Goal: Check status: Check status

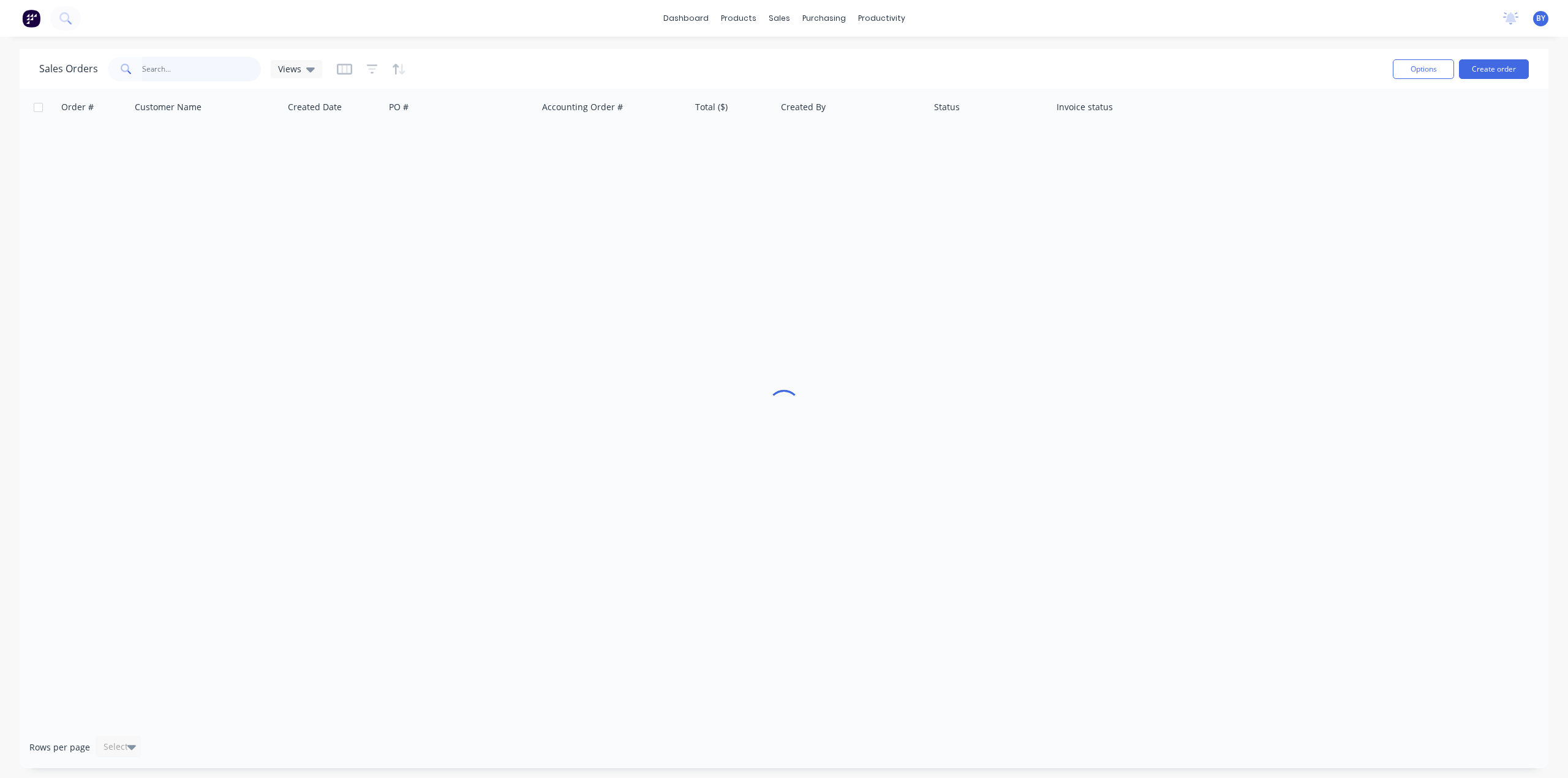
click at [179, 69] on input "text" at bounding box center [202, 69] width 119 height 24
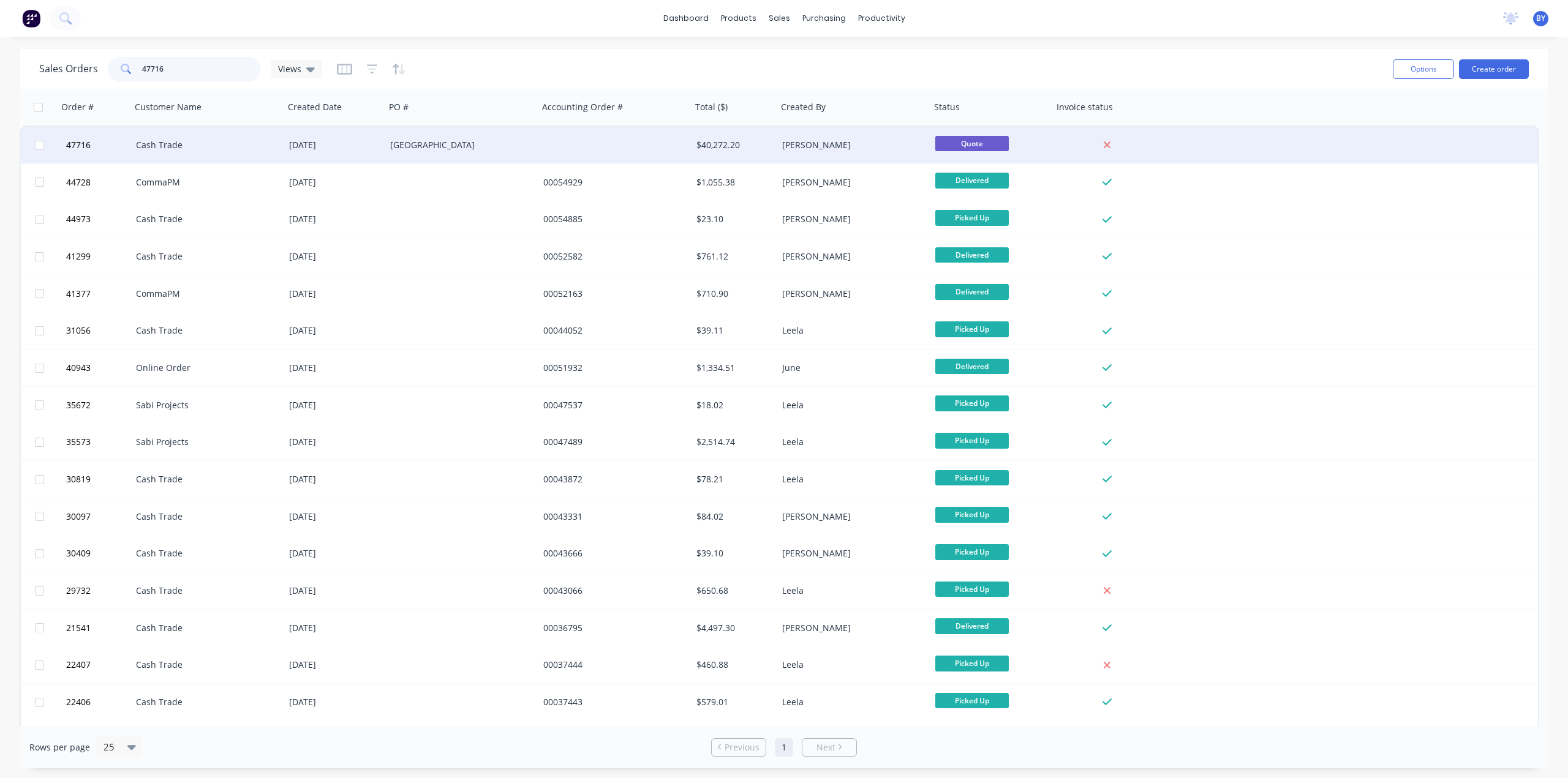
type input "47716"
click at [250, 150] on div "Cash Trade" at bounding box center [204, 144] width 136 height 12
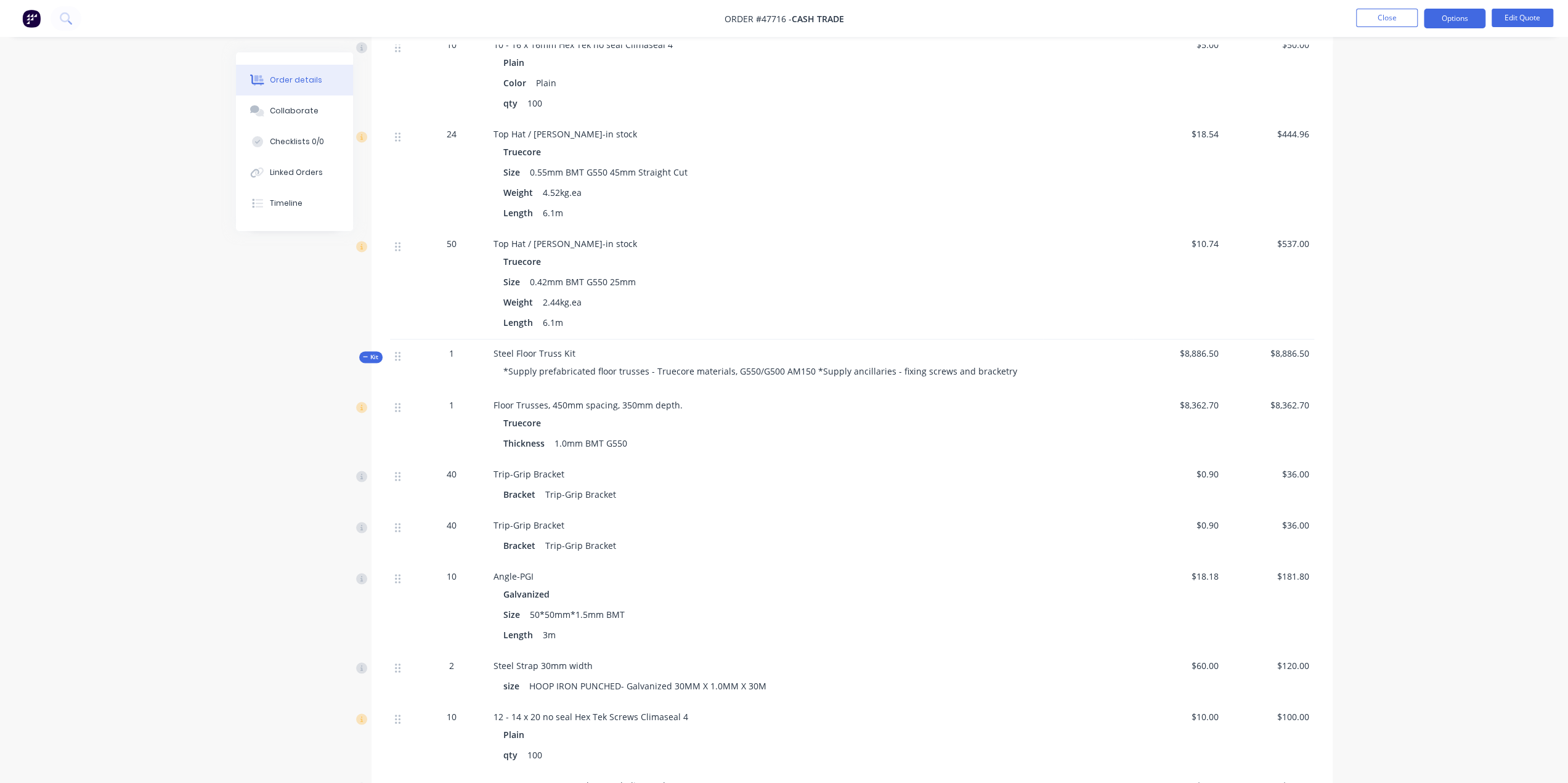
scroll to position [1977, 0]
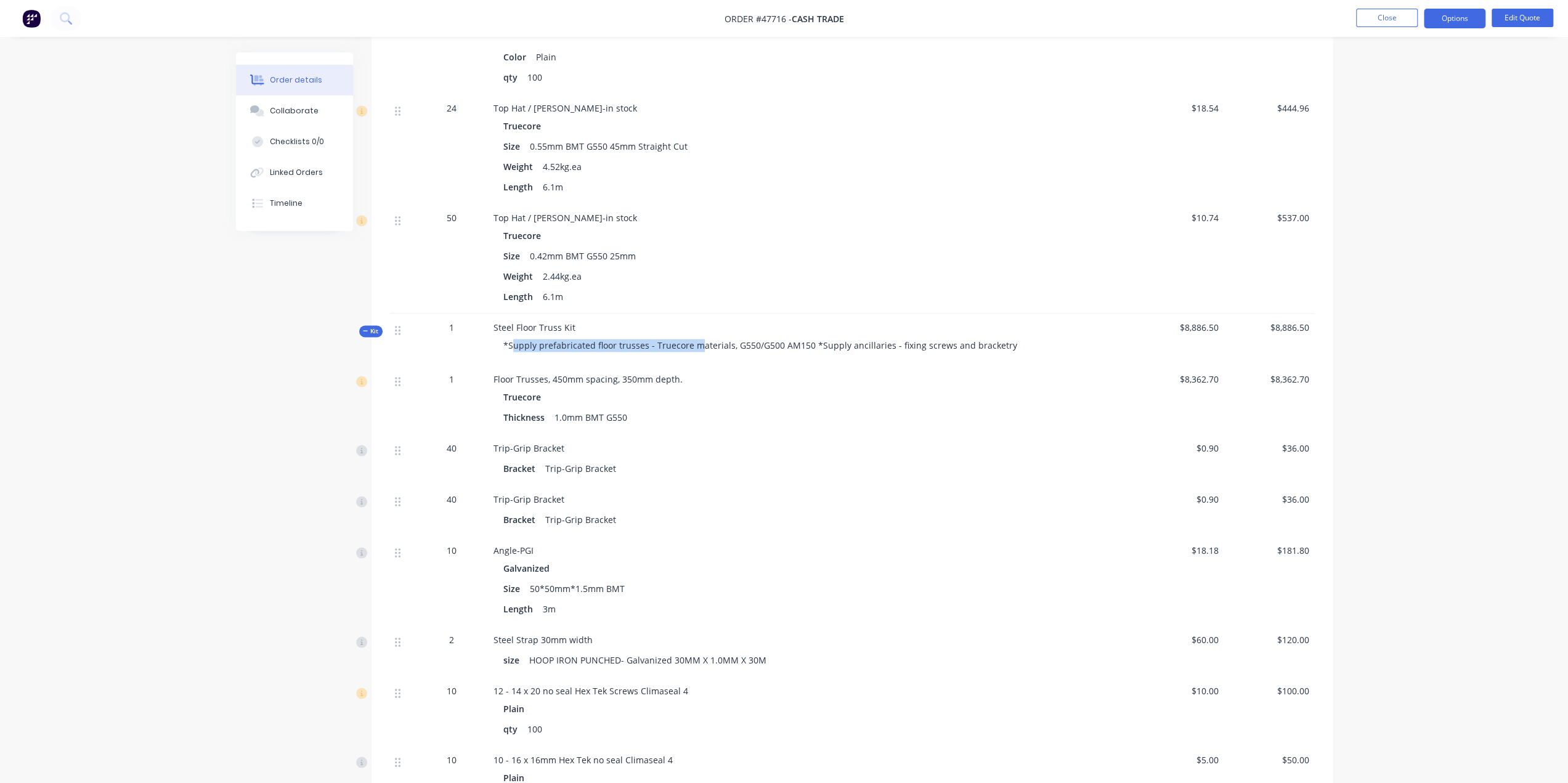
drag, startPoint x: 515, startPoint y: 322, endPoint x: 711, endPoint y: 337, distance: 196.6
click at [694, 339] on span "*Supply prefabricated floor trusses - Truecore materials, G550/G500 AM150 *Supp…" at bounding box center [760, 345] width 514 height 11
drag, startPoint x: 743, startPoint y: 346, endPoint x: 713, endPoint y: 342, distance: 30.3
click at [743, 364] on div "Floor Trusses, 450mm spacing, 350mm depth. Truecore Thickness 1.0mm BMT G550" at bounding box center [765, 398] width 554 height 69
drag, startPoint x: 599, startPoint y: 326, endPoint x: 676, endPoint y: 326, distance: 77.0
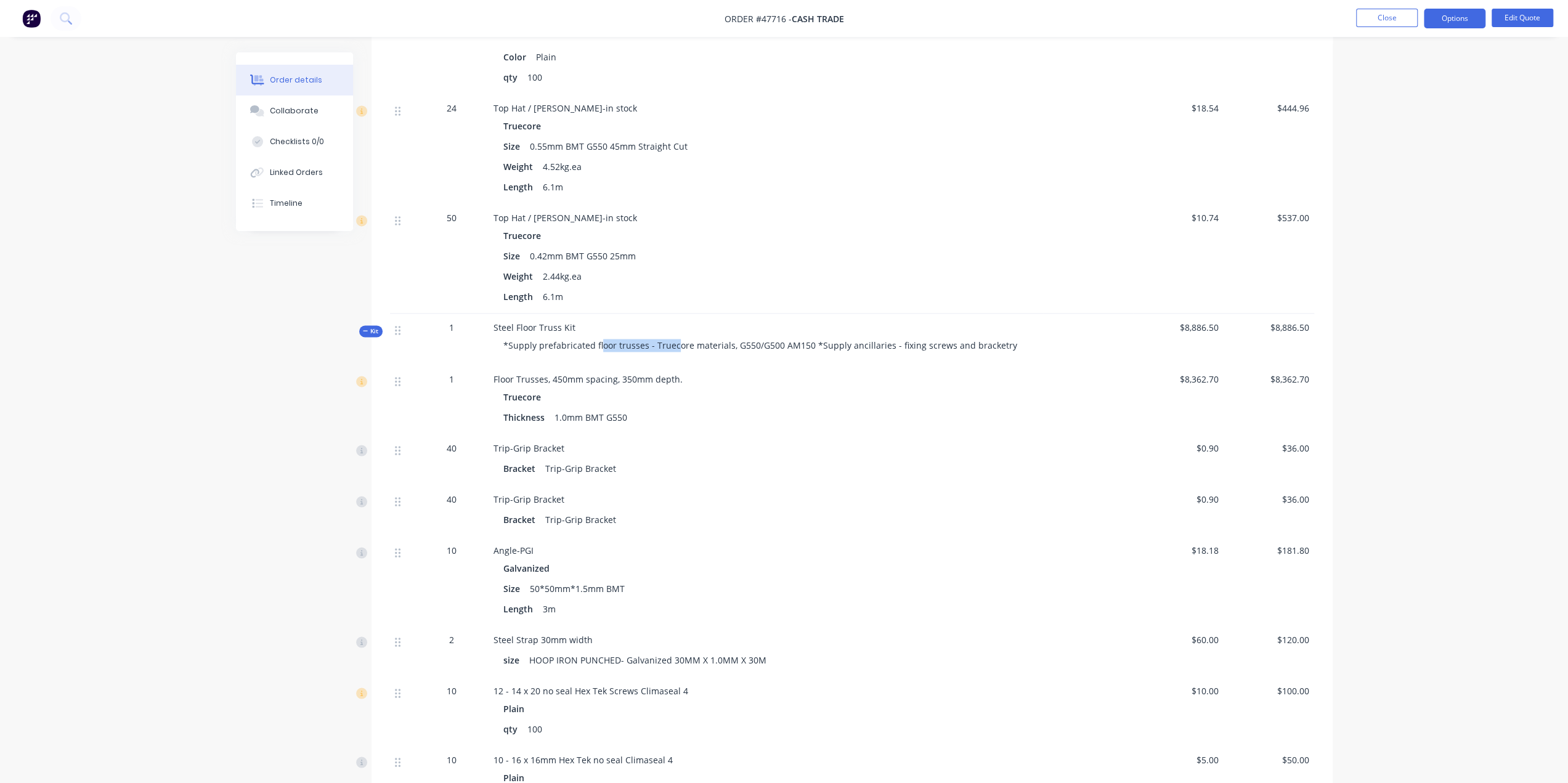
click at [676, 339] on span "*Supply prefabricated floor trusses - Truecore materials, G550/G500 AM150 *Supp…" at bounding box center [760, 345] width 514 height 11
drag, startPoint x: 779, startPoint y: 385, endPoint x: 756, endPoint y: 377, distance: 24.4
click at [778, 408] on div "Thickness 1.0mm BMT G550" at bounding box center [765, 417] width 525 height 18
drag, startPoint x: 511, startPoint y: 322, endPoint x: 839, endPoint y: 322, distance: 328.0
click at [839, 339] on span "*Supply prefabricated floor trusses - Truecore materials, G550/G500 AM150 *Supp…" at bounding box center [760, 345] width 514 height 11
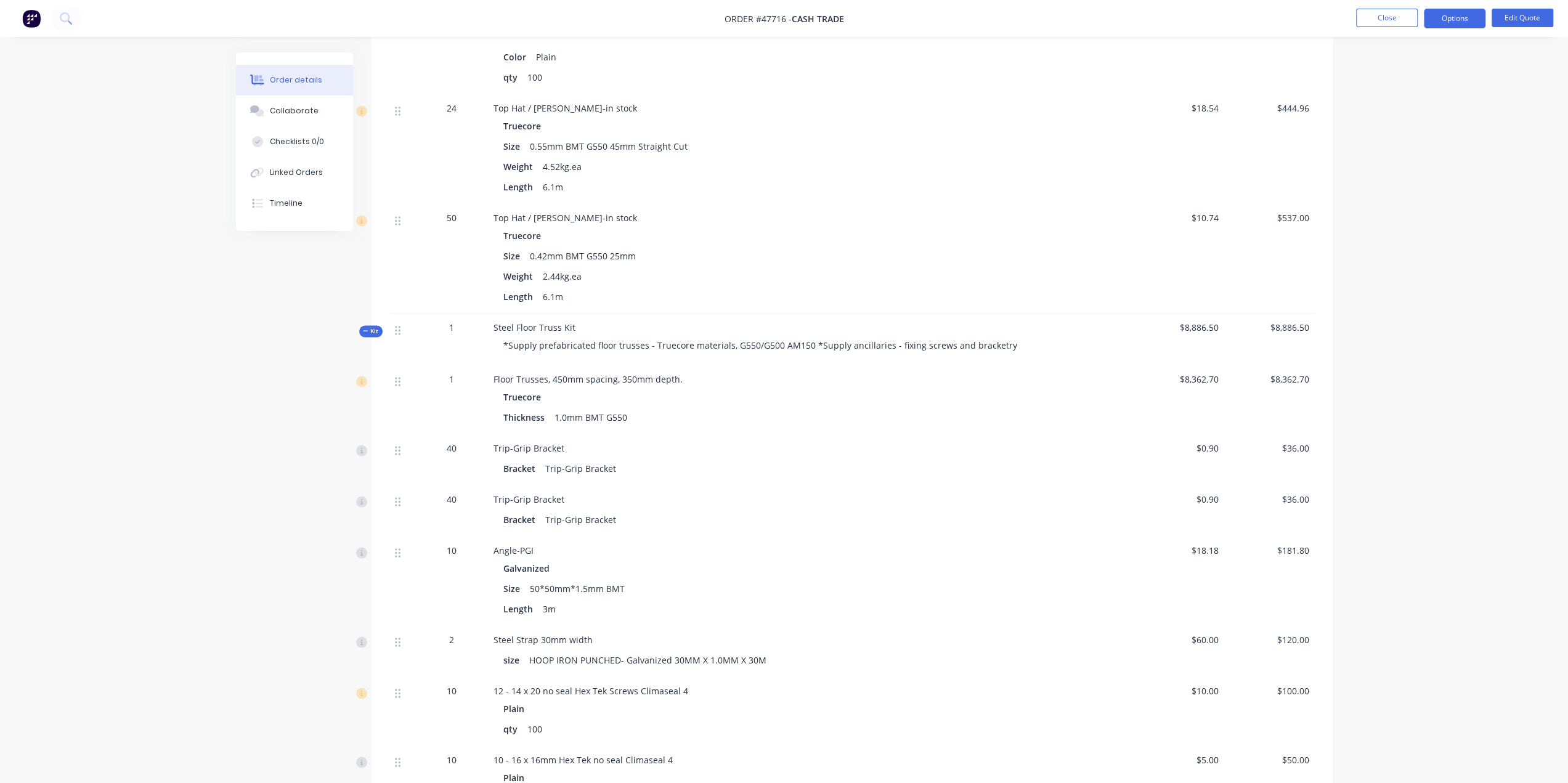
click at [794, 372] on div "Floor Trusses, 450mm spacing, 350mm depth." at bounding box center [765, 379] width 545 height 13
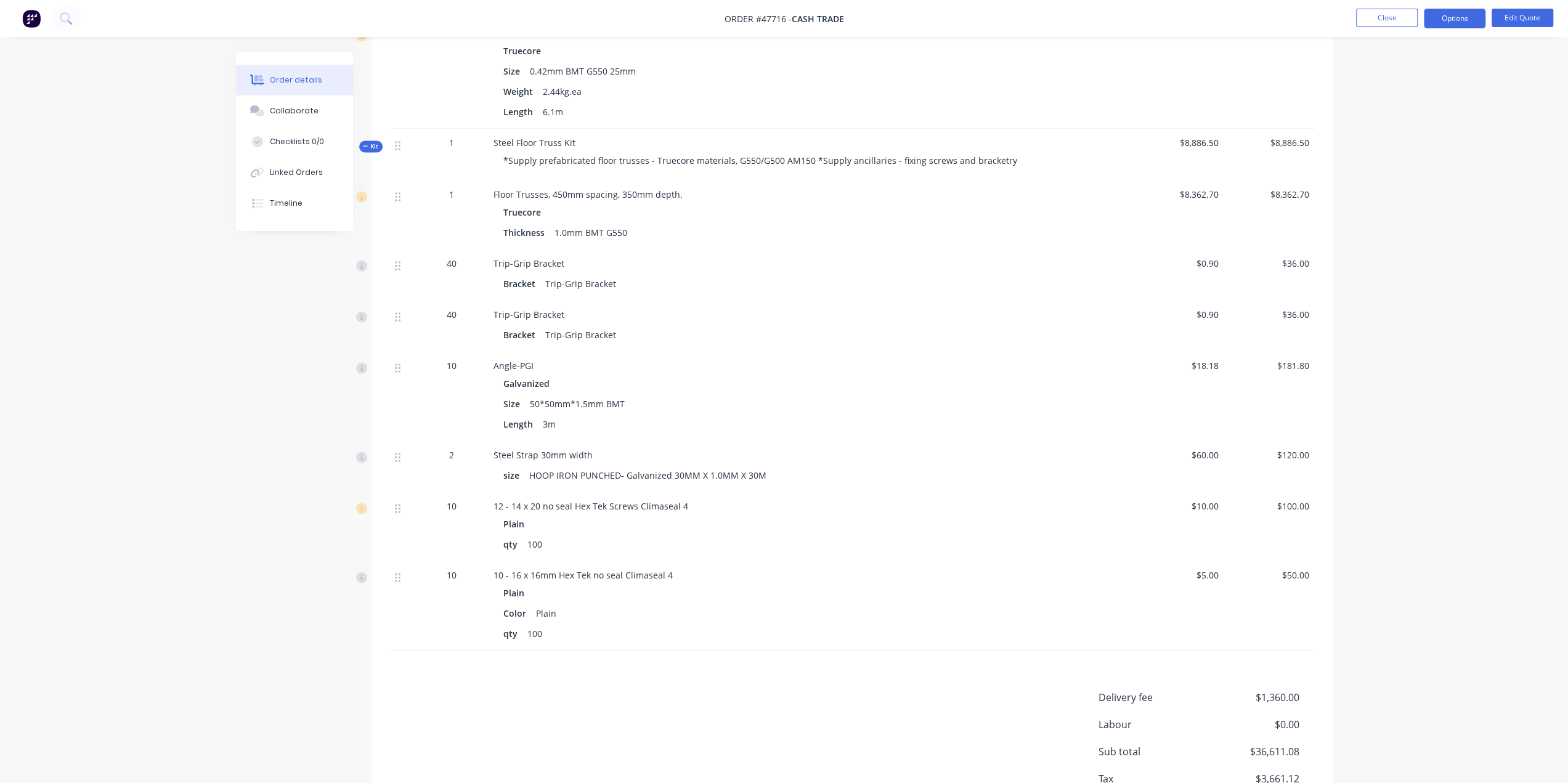
scroll to position [2080, 0]
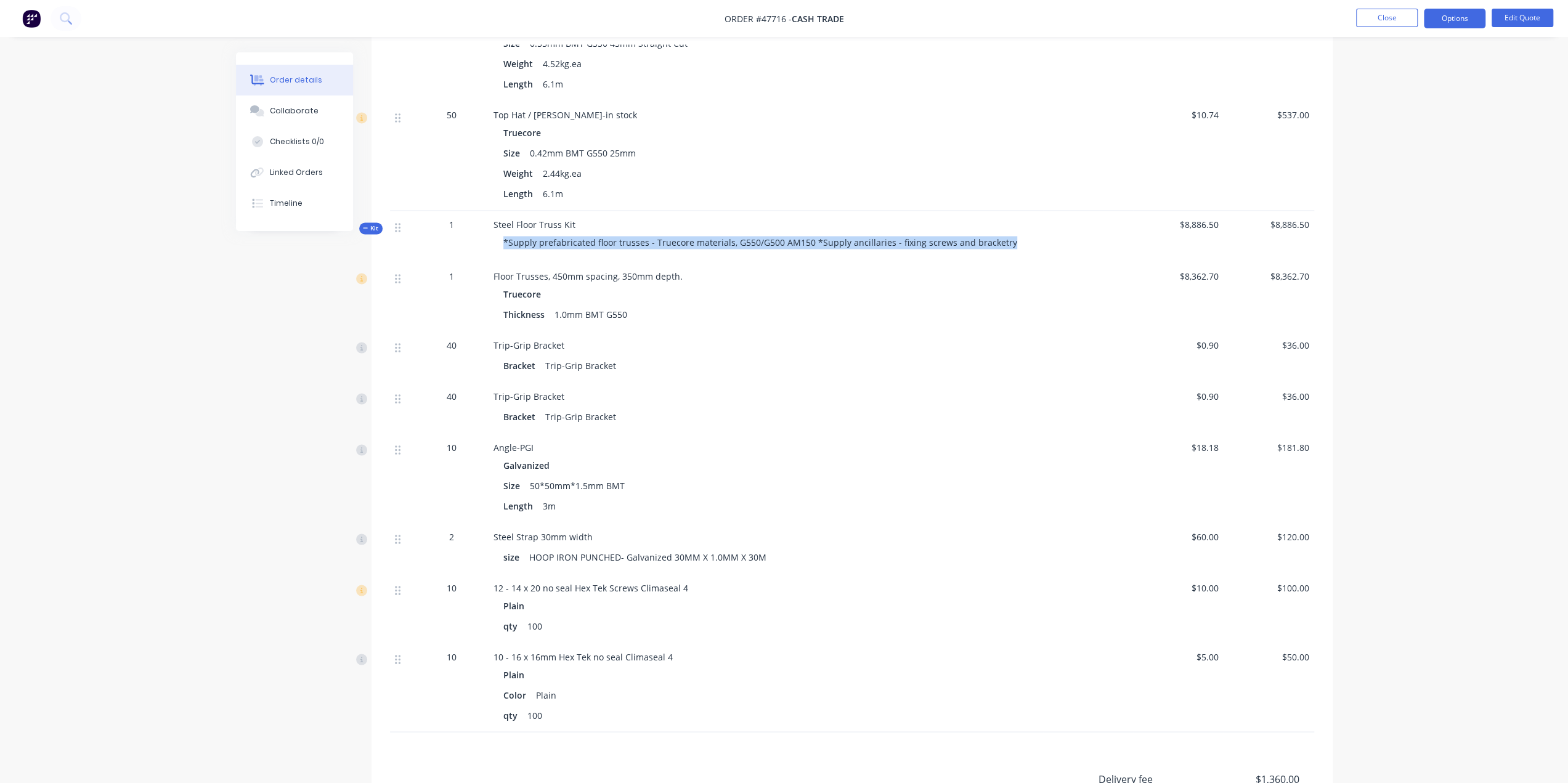
drag, startPoint x: 505, startPoint y: 218, endPoint x: 1038, endPoint y: 213, distance: 533.0
click at [1038, 213] on div "Steel Floor Truss Kit *Supply prefabricated floor trusses - Truecore materials,…" at bounding box center [765, 236] width 554 height 51
click at [1022, 262] on div "Floor Trusses, 450mm spacing, 350mm depth. Truecore Thickness 1.0mm BMT G550" at bounding box center [765, 296] width 554 height 69
drag, startPoint x: 1022, startPoint y: 223, endPoint x: 457, endPoint y: 238, distance: 565.2
click at [434, 231] on div "Kit 1 Steel Floor Truss Kit *Supply prefabricated floor trusses - Truecore mate…" at bounding box center [852, 236] width 924 height 51
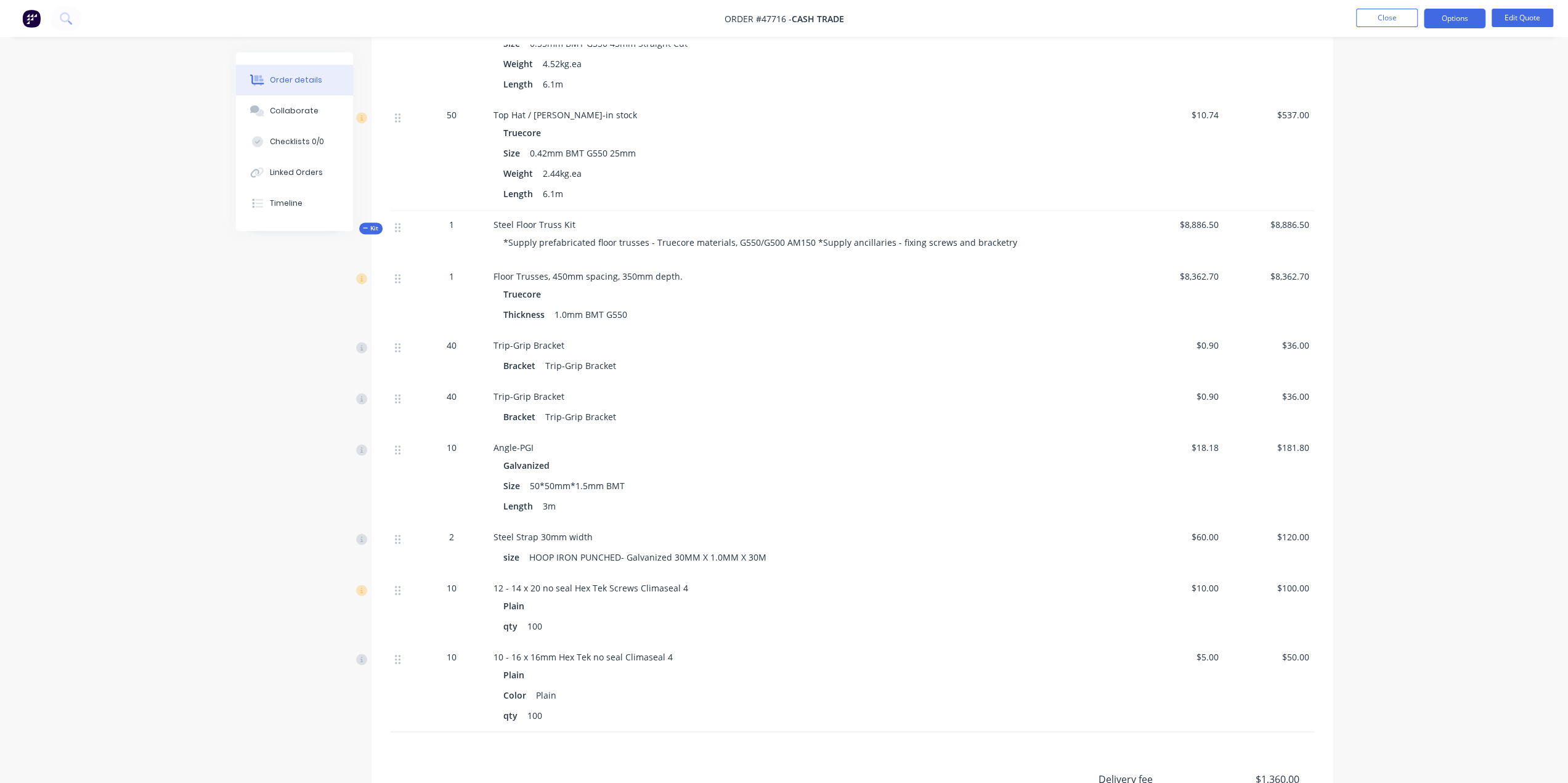
click at [911, 304] on div "Floor Trusses, 450mm spacing, 350mm depth. Truecore Thickness 1.0mm BMT G550" at bounding box center [765, 296] width 554 height 69
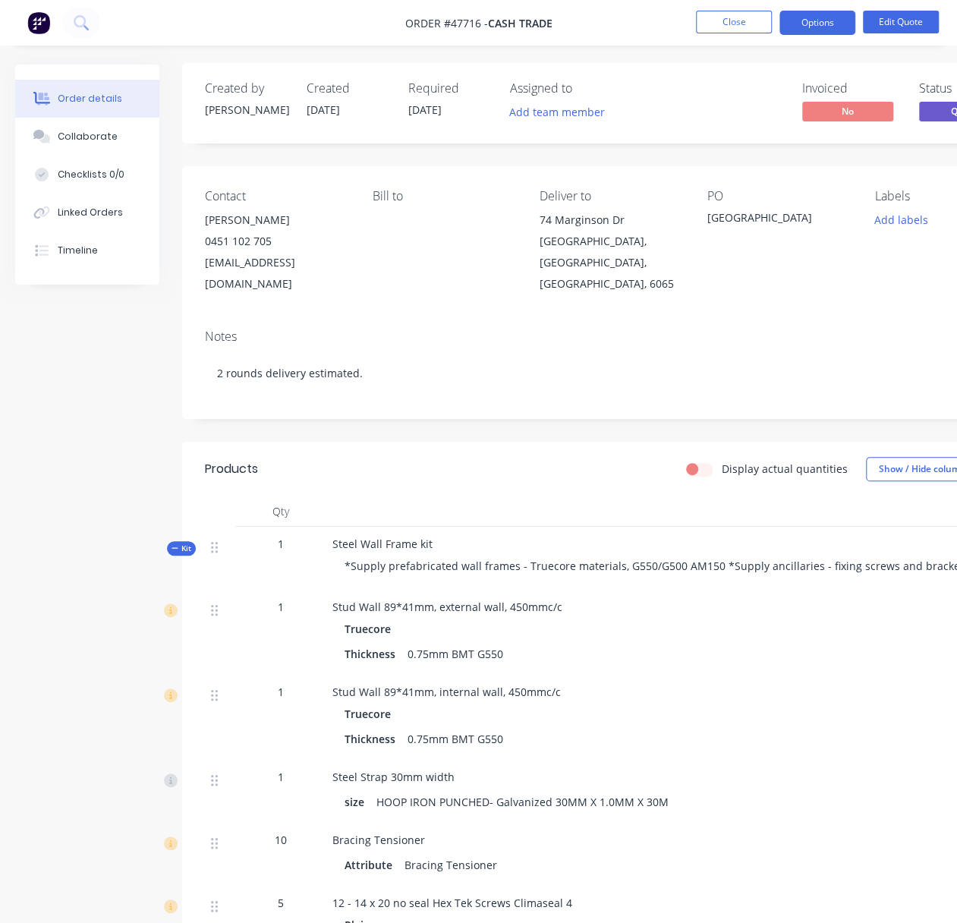
scroll to position [0, 0]
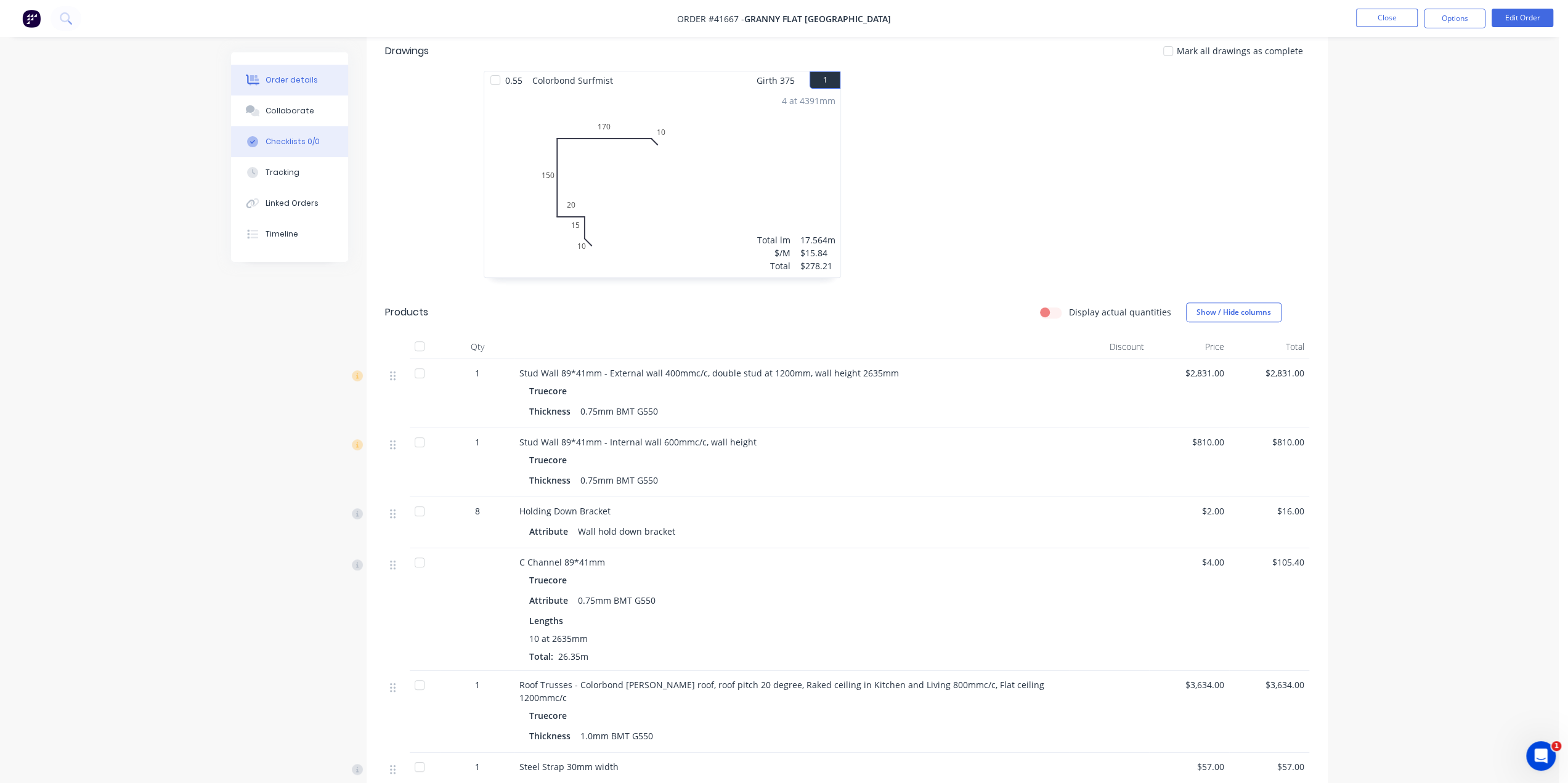
click at [276, 137] on div "Checklists 0/0" at bounding box center [292, 142] width 54 height 11
type textarea "x"
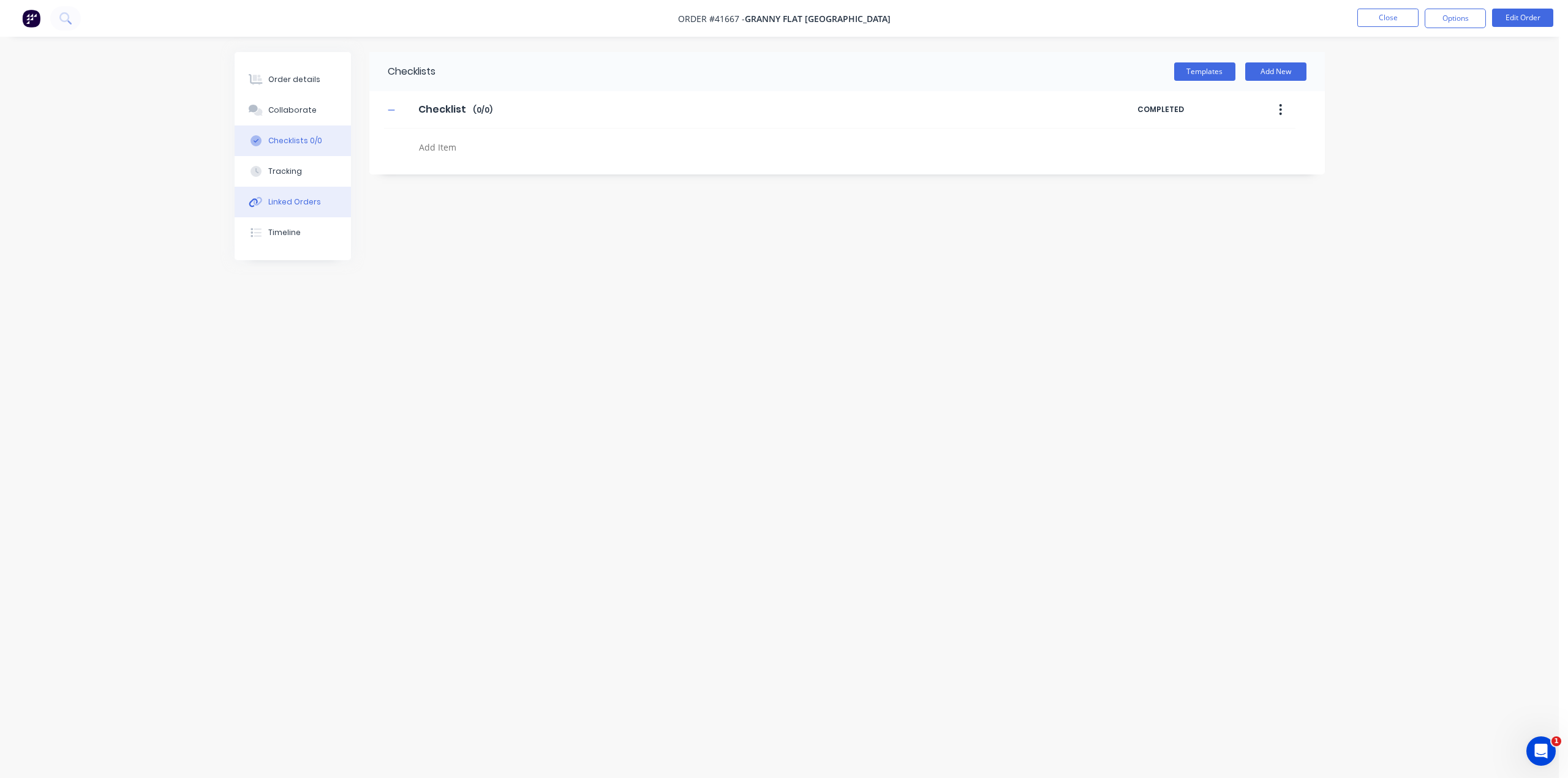
click at [273, 204] on div "Linked Orders" at bounding box center [294, 202] width 52 height 11
